Goal: Find specific page/section: Find specific page/section

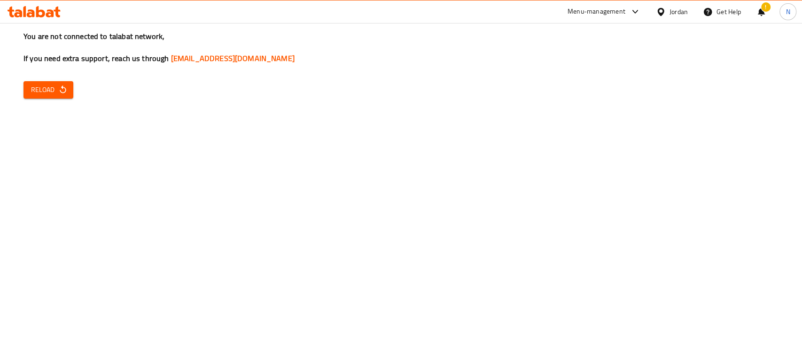
click at [42, 14] on icon at bounding box center [40, 11] width 9 height 11
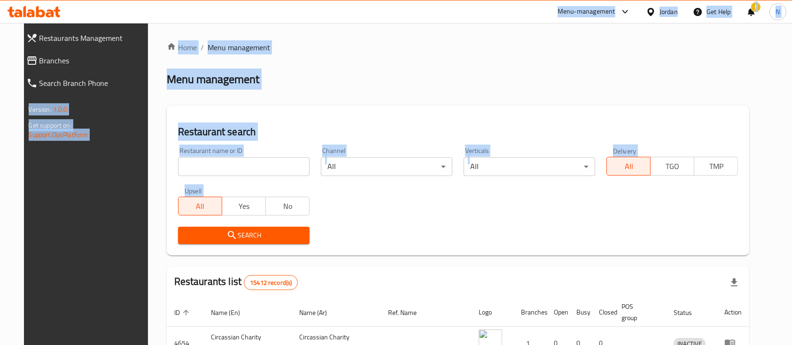
drag, startPoint x: 481, startPoint y: 67, endPoint x: 597, endPoint y: 0, distance: 134.4
click at [595, 23] on div "​ Menu-management Jordan Get Help ! N Restaurants Management Branches Search Br…" at bounding box center [396, 184] width 792 height 322
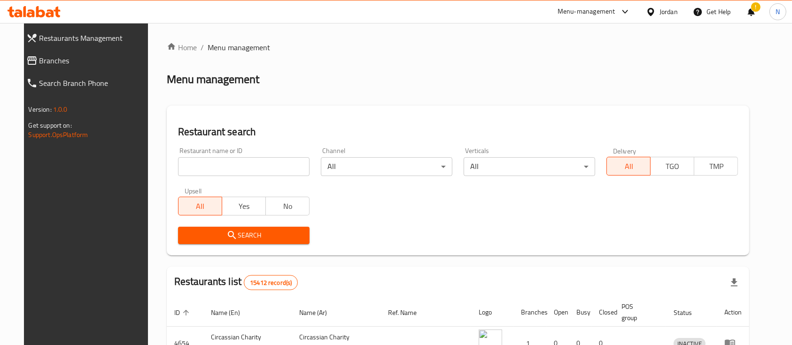
click at [590, 13] on div "Menu-management" at bounding box center [586, 11] width 58 height 11
click at [534, 80] on div "All Plugins Agent Campaigns Center Menu-management Restaurant-Management" at bounding box center [559, 73] width 141 height 84
click at [535, 61] on div "Agent Campaigns Center" at bounding box center [533, 63] width 71 height 10
